Goal: Find specific page/section: Find specific page/section

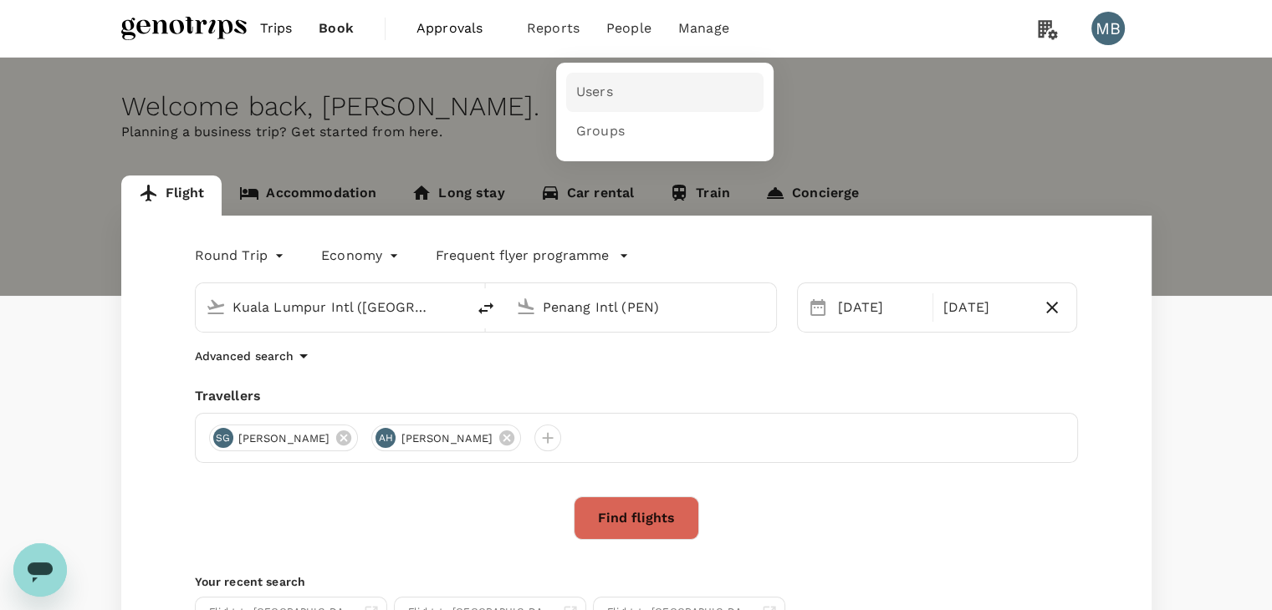
click at [579, 84] on span "Users" at bounding box center [594, 92] width 37 height 19
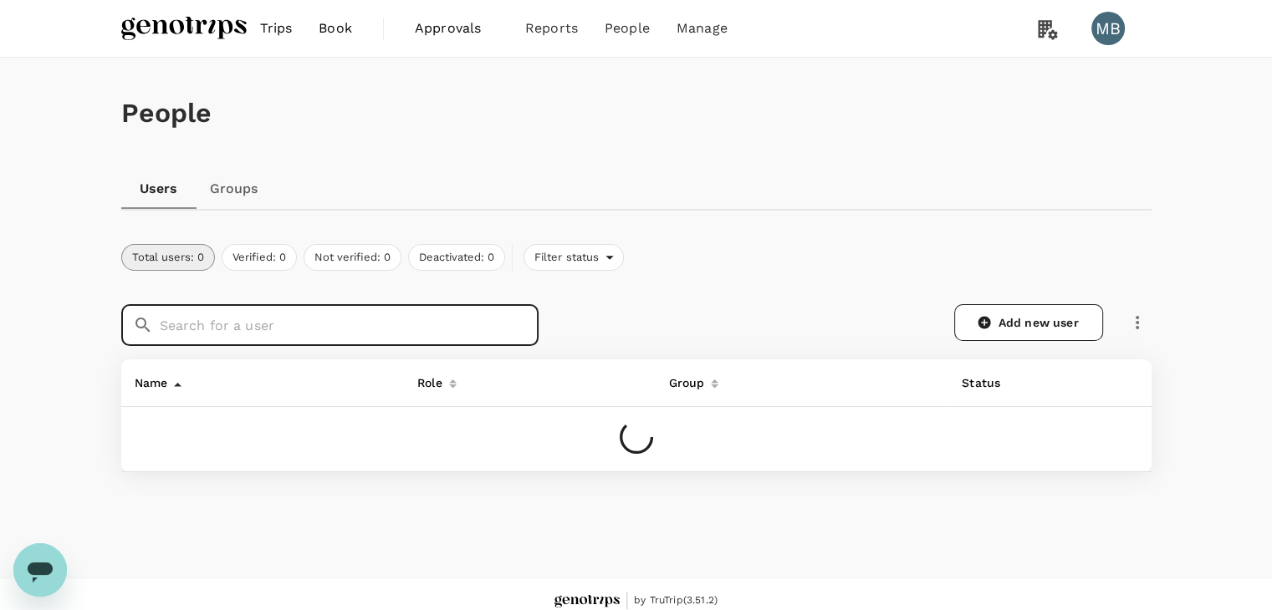
click at [370, 318] on input "text" at bounding box center [349, 325] width 379 height 42
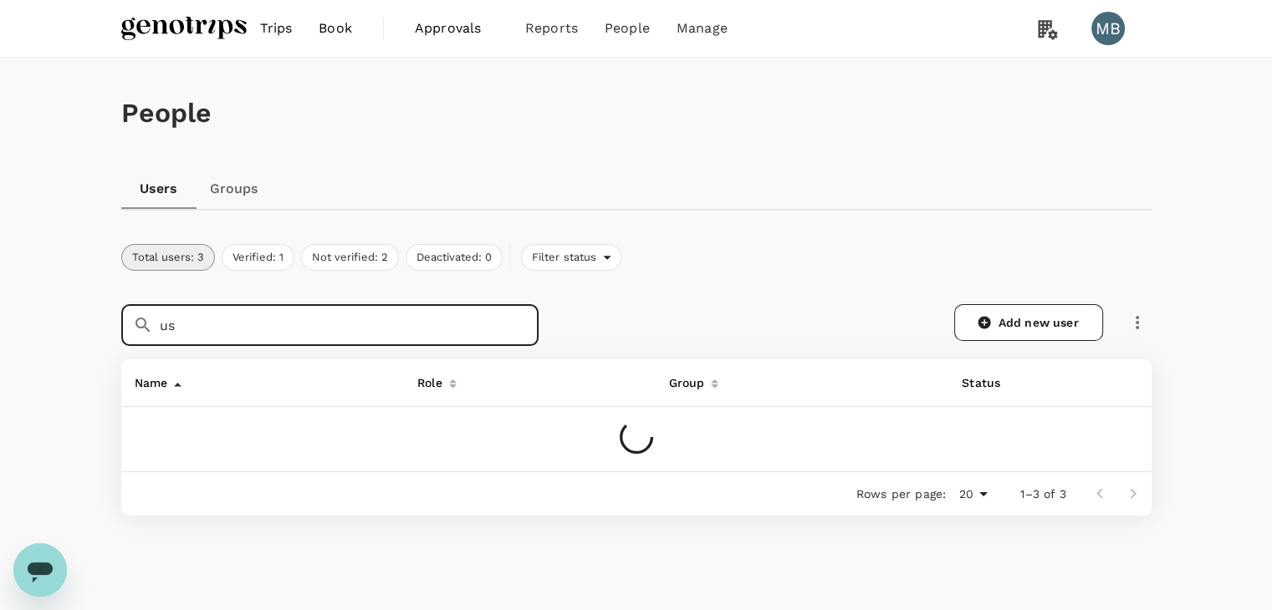
type input "u"
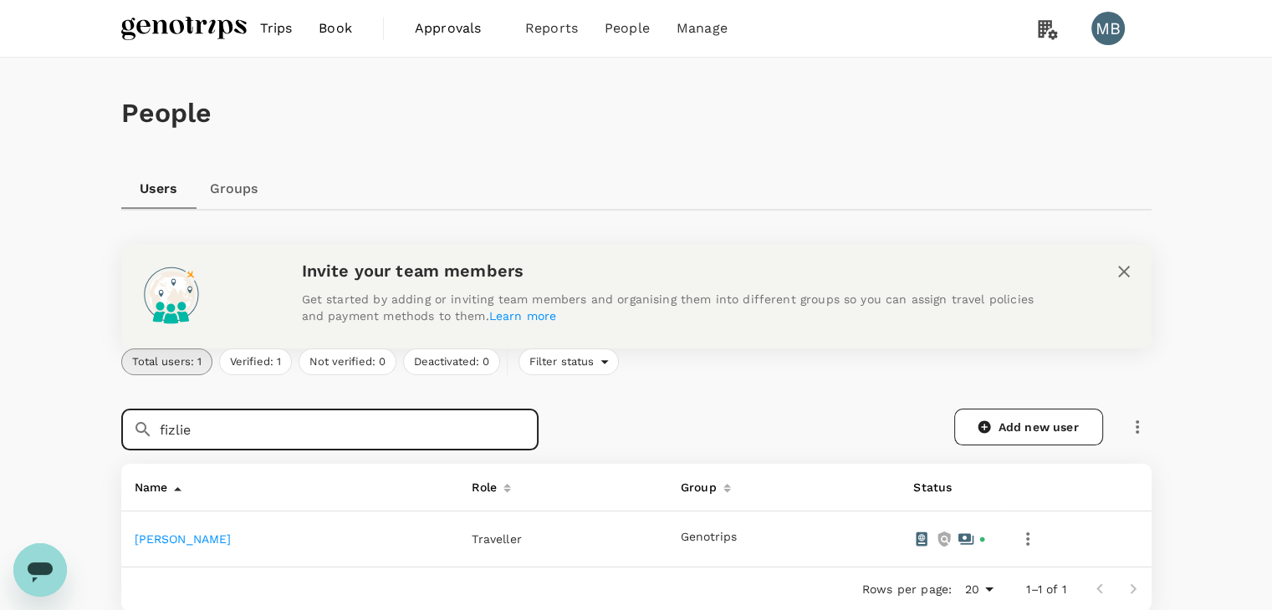
type input "fizlie"
click at [232, 539] on link "[PERSON_NAME]" at bounding box center [183, 539] width 97 height 13
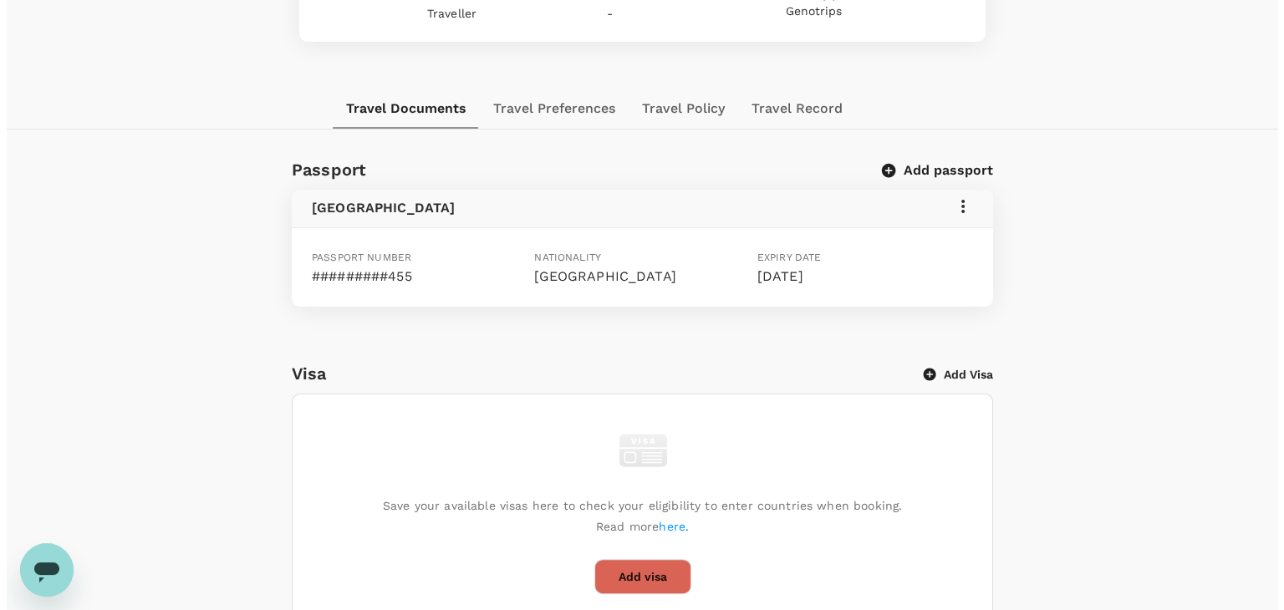
scroll to position [251, 0]
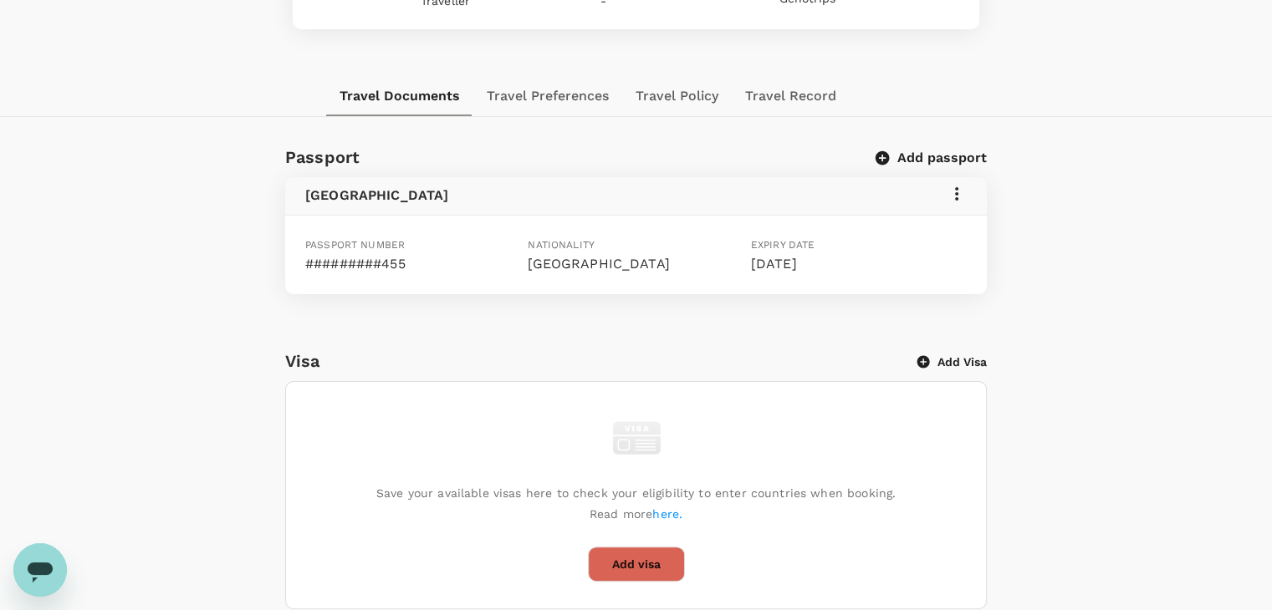
click at [958, 188] on icon at bounding box center [957, 194] width 20 height 20
click at [928, 230] on span "Edit" at bounding box center [931, 234] width 43 height 20
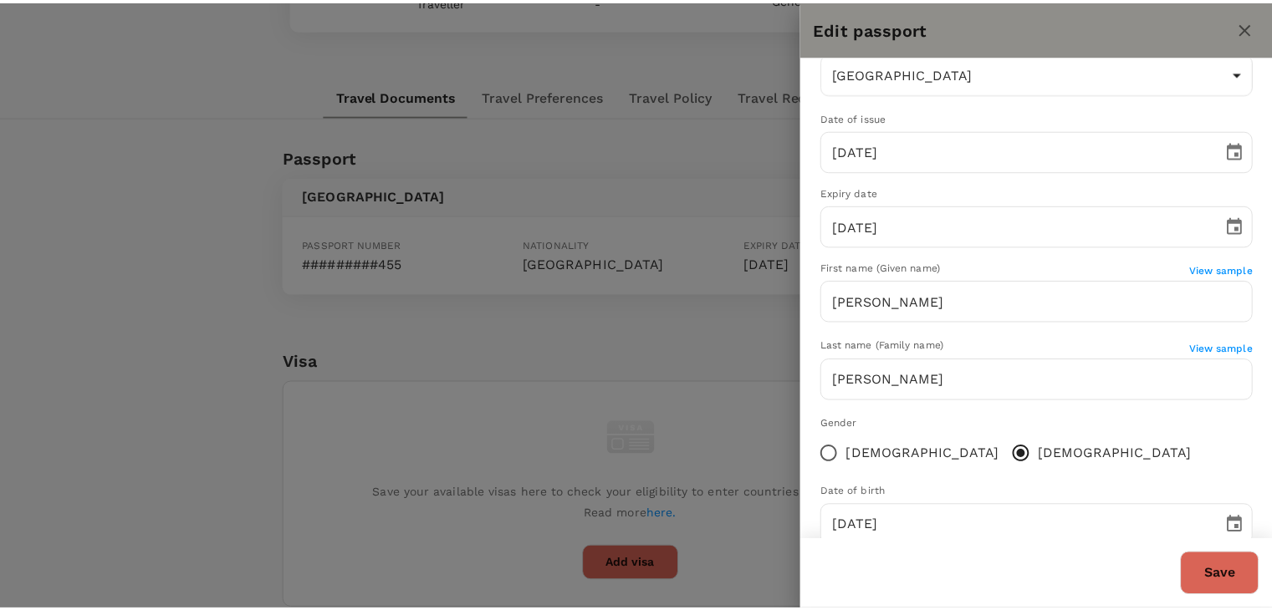
scroll to position [161, 0]
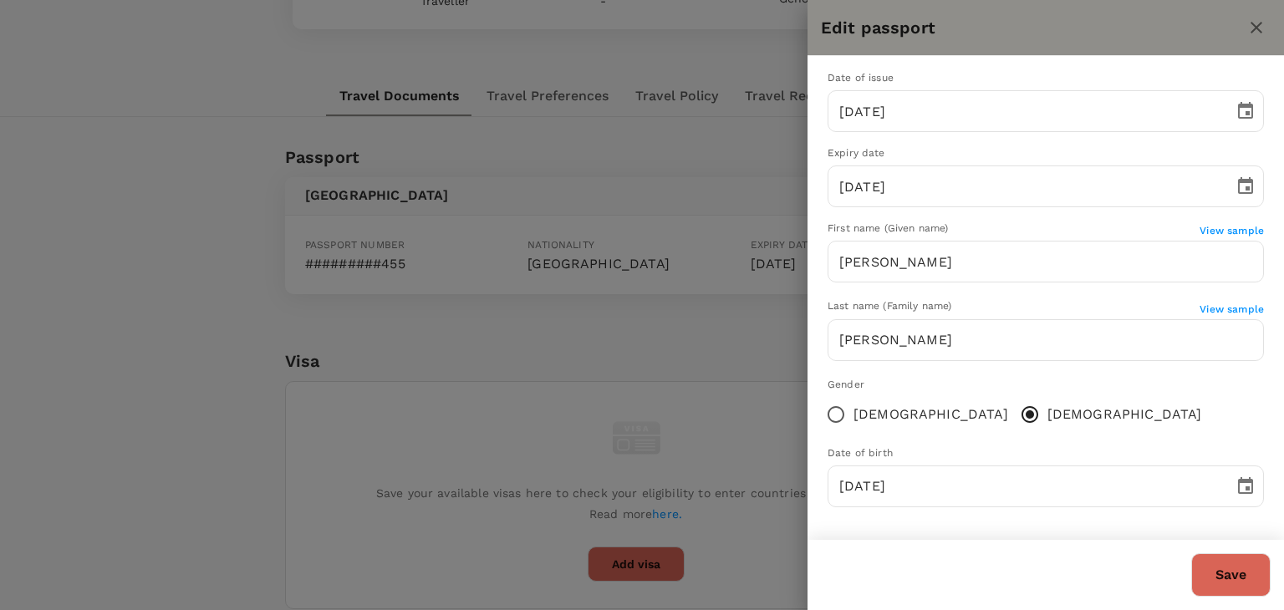
click at [1248, 26] on icon "close" at bounding box center [1257, 28] width 20 height 20
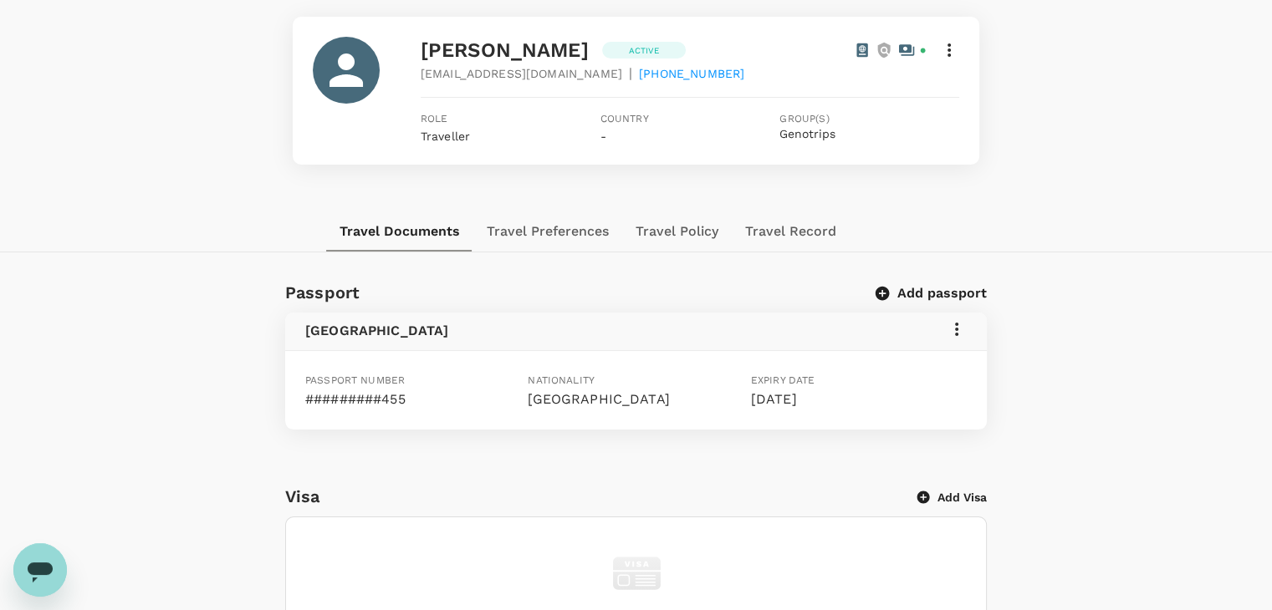
scroll to position [0, 0]
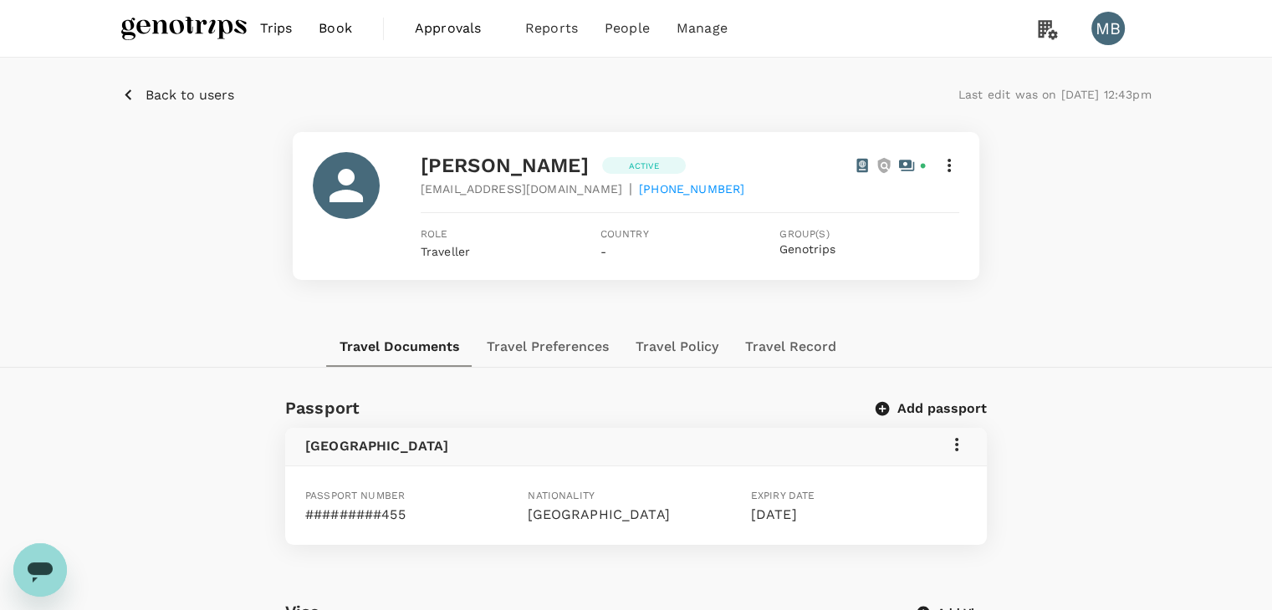
click at [167, 91] on p "Back to users" at bounding box center [189, 95] width 89 height 20
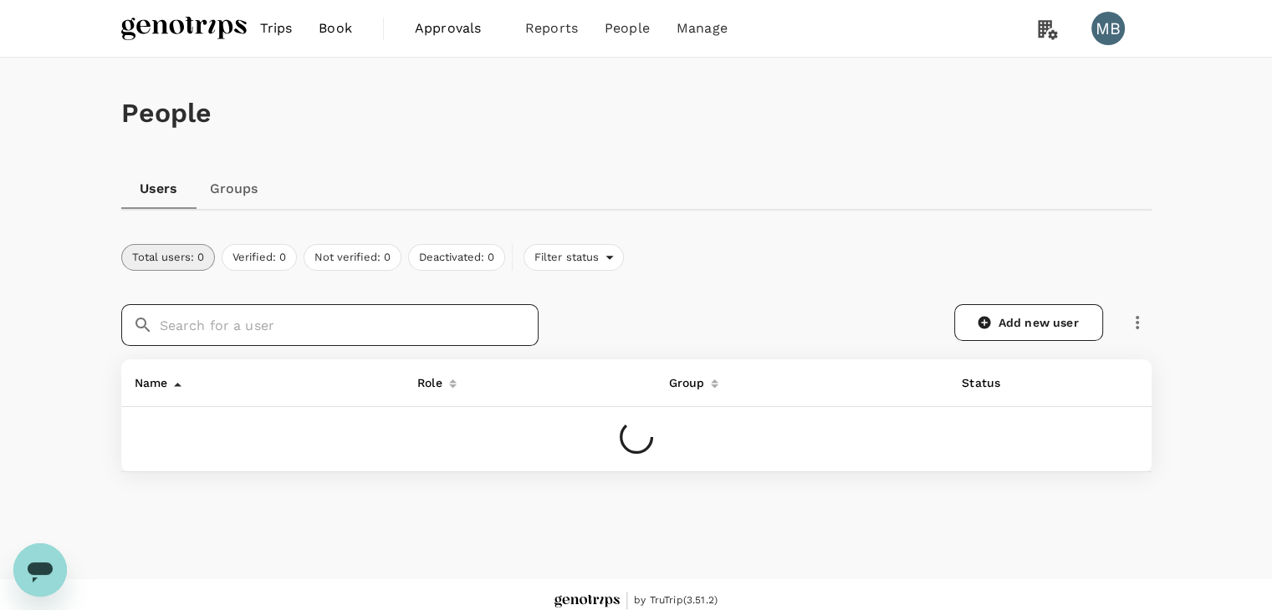
click at [378, 320] on input "text" at bounding box center [349, 325] width 379 height 42
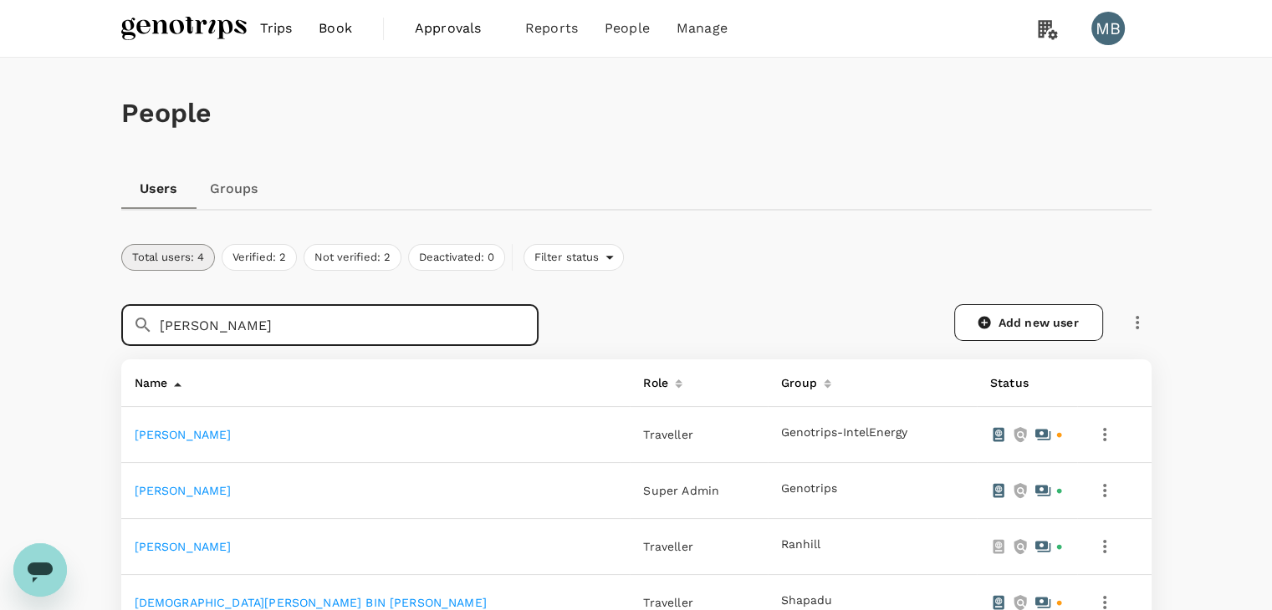
scroll to position [84, 0]
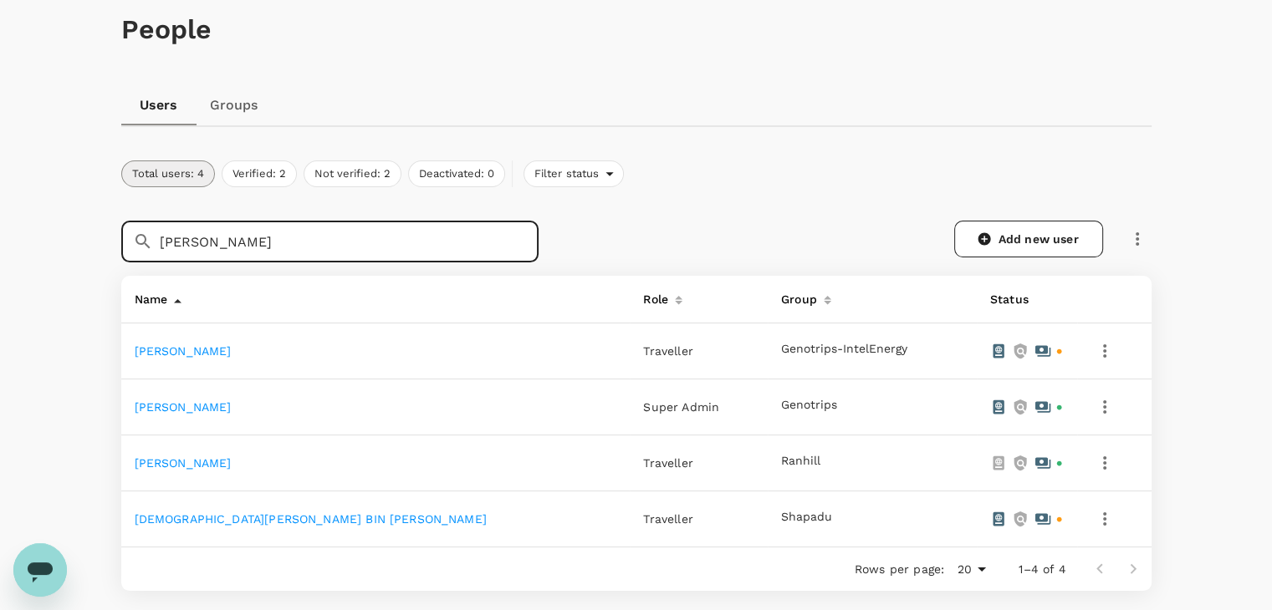
type input "[PERSON_NAME]"
click at [232, 349] on link "[PERSON_NAME]" at bounding box center [183, 351] width 97 height 13
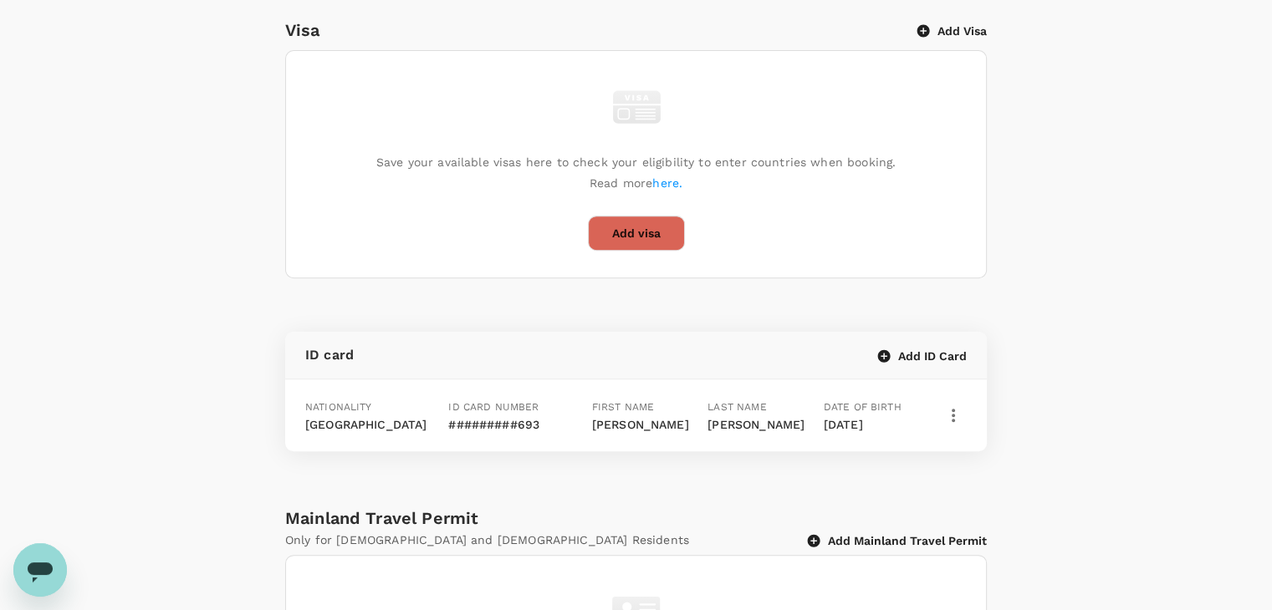
scroll to position [585, 0]
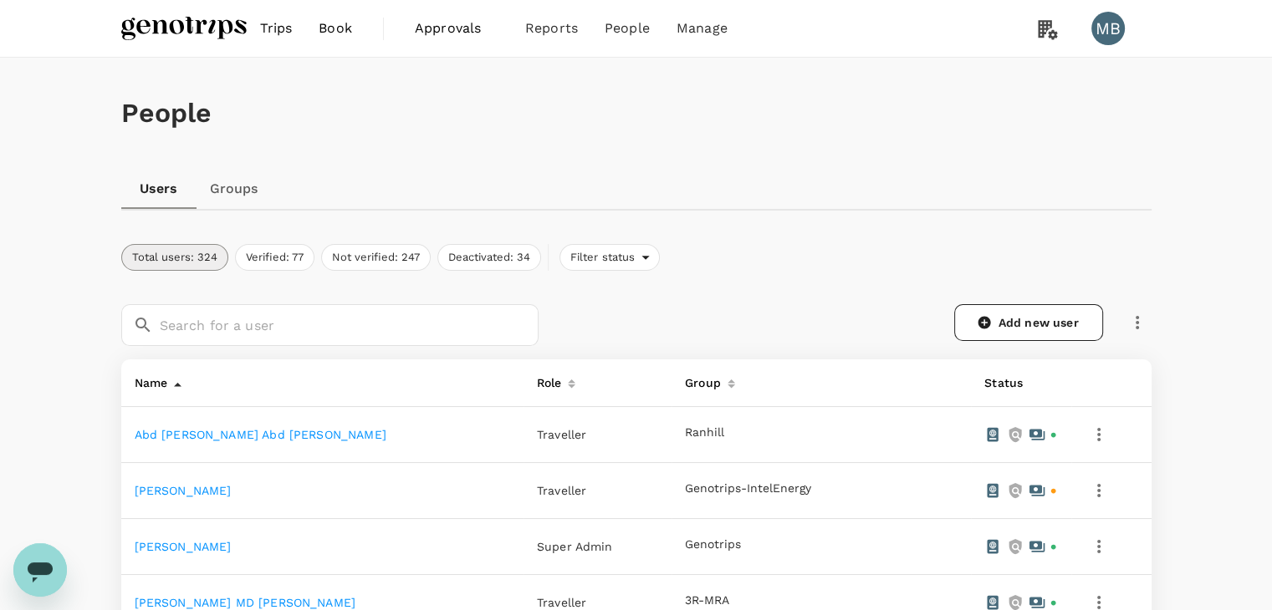
click at [232, 487] on link "[PERSON_NAME]" at bounding box center [183, 490] width 97 height 13
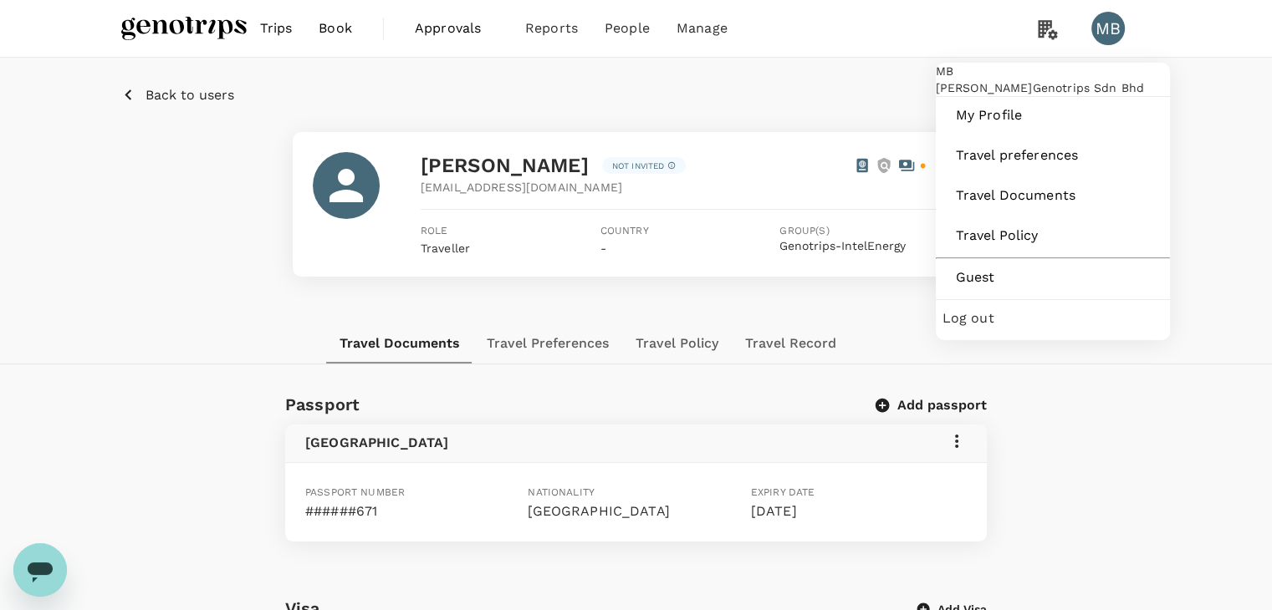
click at [1023, 329] on span "Log out" at bounding box center [1052, 319] width 221 height 20
